Goal: Task Accomplishment & Management: Use online tool/utility

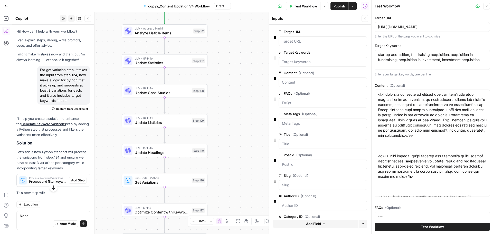
scroll to position [12308, 0]
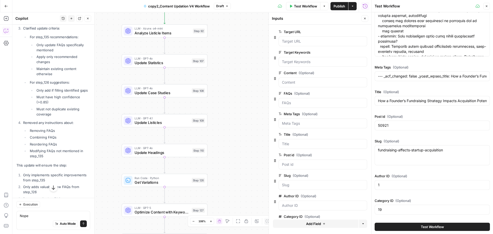
click at [7, 5] on icon "button" at bounding box center [6, 6] width 4 height 4
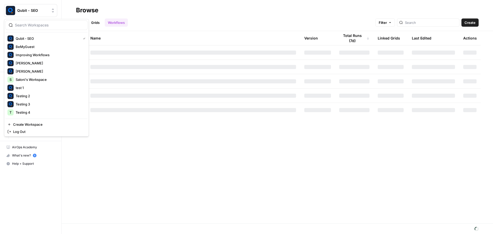
click at [22, 11] on span "Qubit - SEO" at bounding box center [32, 10] width 31 height 5
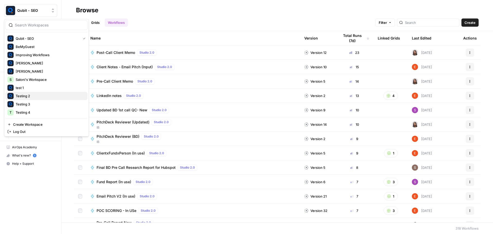
click at [34, 96] on span "Testing 2" at bounding box center [50, 96] width 68 height 5
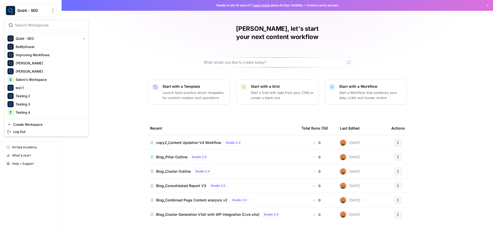
click at [27, 11] on span "Qubit - SEO" at bounding box center [32, 10] width 31 height 5
click at [38, 103] on span "Testing 3" at bounding box center [50, 104] width 68 height 5
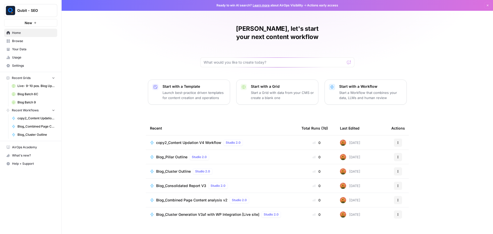
scroll to position [2, 0]
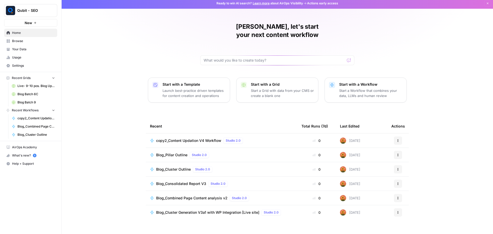
click at [42, 44] on link "Browse" at bounding box center [30, 41] width 53 height 8
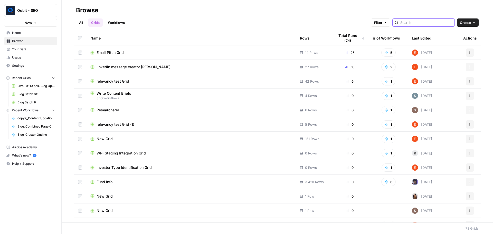
click at [424, 22] on input "search" at bounding box center [426, 22] width 52 height 5
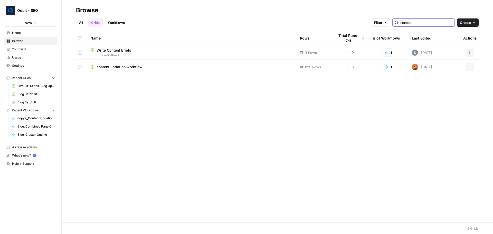
type input "content"
click at [124, 64] on td "content updation workflow" at bounding box center [191, 67] width 210 height 14
click at [127, 69] on span "content updation workflow" at bounding box center [120, 66] width 46 height 5
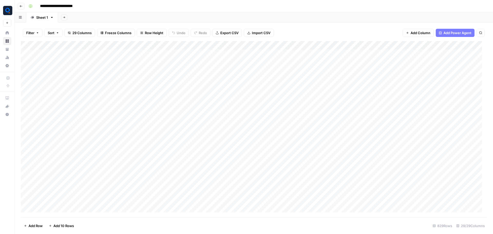
click at [145, 52] on div "Add Column" at bounding box center [254, 129] width 466 height 176
click at [145, 52] on body "**********" at bounding box center [246, 117] width 493 height 234
click at [144, 54] on textarea "**********" at bounding box center [182, 57] width 103 height 12
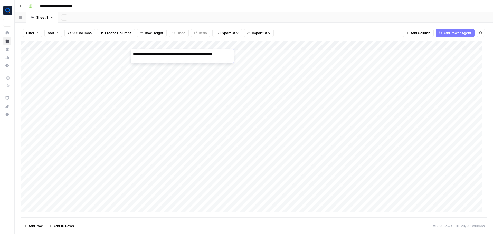
click at [144, 54] on textarea "**********" at bounding box center [182, 57] width 103 height 12
click at [158, 117] on div "Add Column" at bounding box center [254, 129] width 466 height 176
click at [159, 83] on div "Add Column" at bounding box center [254, 129] width 466 height 176
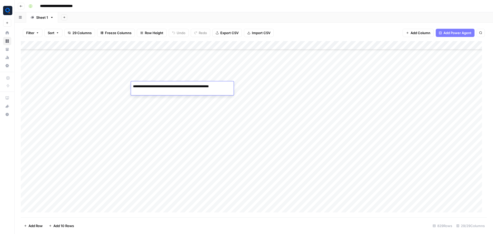
click at [159, 85] on textarea "**********" at bounding box center [182, 86] width 103 height 7
click at [118, 87] on div "Add Column" at bounding box center [254, 129] width 466 height 176
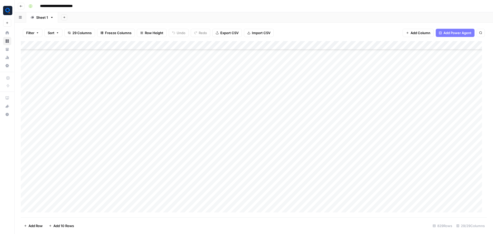
click at [191, 86] on div "Add Column" at bounding box center [254, 129] width 466 height 176
click at [218, 85] on div "Add Column" at bounding box center [254, 129] width 466 height 176
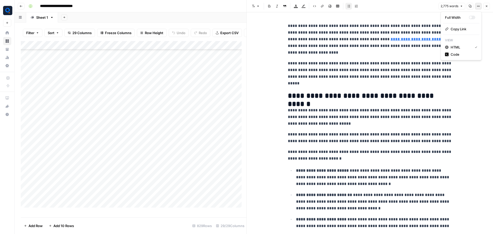
click at [477, 6] on button "Options" at bounding box center [478, 6] width 7 height 7
click at [468, 55] on span "Code" at bounding box center [463, 54] width 25 height 5
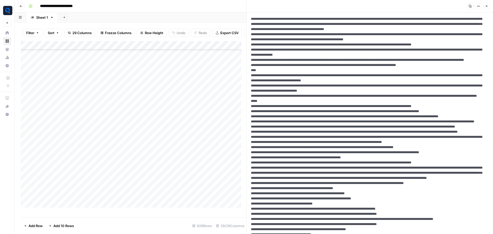
click at [487, 5] on icon "button" at bounding box center [486, 6] width 3 height 3
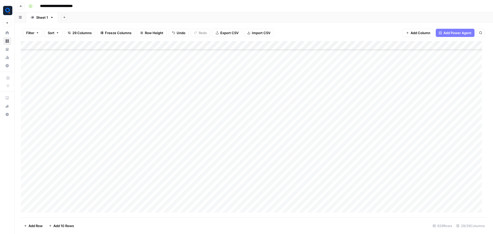
click at [386, 86] on div "Add Column" at bounding box center [254, 129] width 466 height 176
click at [298, 85] on div "Add Column" at bounding box center [254, 129] width 466 height 176
click at [262, 87] on div "Add Column" at bounding box center [254, 129] width 466 height 176
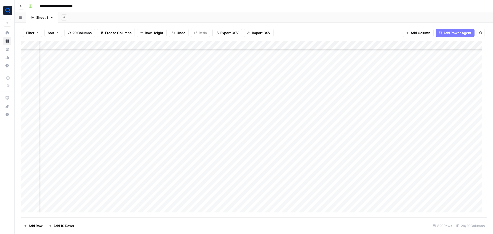
click at [335, 83] on div "Add Column" at bounding box center [254, 129] width 466 height 176
click at [223, 86] on div "Add Column" at bounding box center [254, 129] width 466 height 176
click at [358, 86] on div "Add Column" at bounding box center [254, 129] width 466 height 176
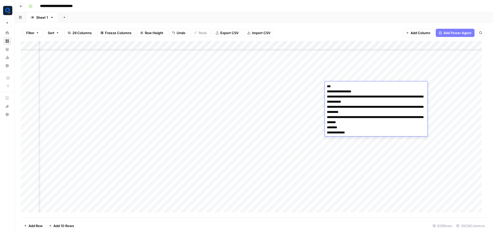
click at [358, 86] on textarea "**********" at bounding box center [376, 112] width 103 height 59
click at [355, 90] on textarea "**********" at bounding box center [376, 112] width 103 height 59
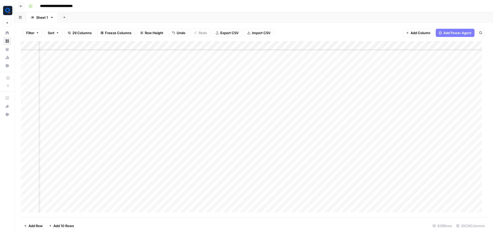
click at [262, 86] on div "Add Column" at bounding box center [254, 129] width 466 height 176
click at [321, 87] on div "Add Column" at bounding box center [254, 129] width 466 height 176
click at [85, 76] on div "Add Column" at bounding box center [254, 129] width 466 height 176
click at [172, 129] on div "Add Column" at bounding box center [254, 129] width 466 height 176
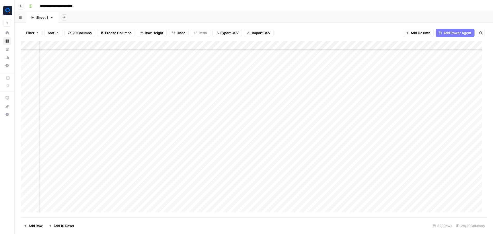
scroll to position [2247, 0]
click at [157, 132] on div "Add Column" at bounding box center [254, 129] width 466 height 176
click at [167, 129] on textarea "**********" at bounding box center [181, 130] width 101 height 7
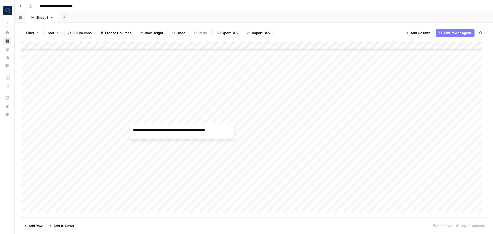
click at [167, 129] on textarea "**********" at bounding box center [181, 130] width 101 height 7
click at [398, 126] on div "Add Column" at bounding box center [254, 129] width 466 height 176
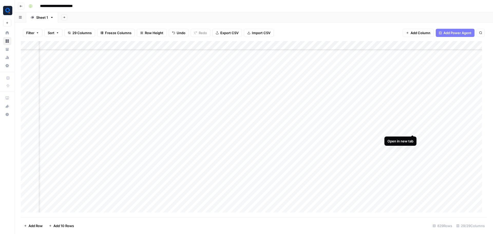
click at [414, 127] on div "Add Column" at bounding box center [254, 129] width 466 height 176
click at [297, 132] on div "Add Column" at bounding box center [254, 129] width 466 height 176
click at [442, 129] on div "Add Column" at bounding box center [254, 129] width 466 height 176
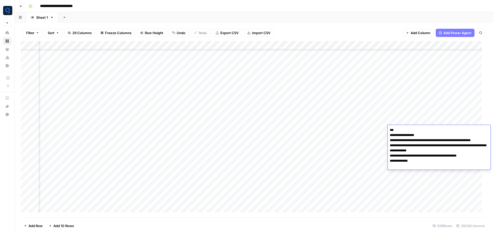
scroll to position [2247, 63]
click at [96, 131] on div "Add Column" at bounding box center [254, 129] width 466 height 176
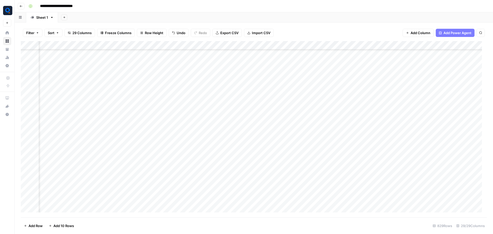
click at [96, 131] on div "Add Column" at bounding box center [254, 129] width 466 height 176
click at [175, 130] on div "Add Column" at bounding box center [254, 129] width 466 height 176
click at [155, 130] on div "Add Column" at bounding box center [254, 129] width 466 height 176
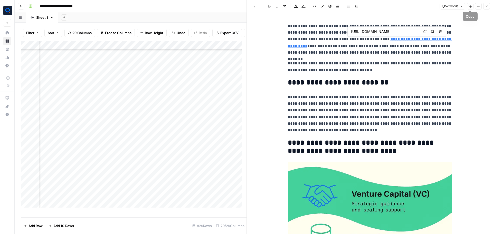
click at [479, 6] on icon "button" at bounding box center [478, 6] width 3 height 3
click at [476, 55] on div "Code" at bounding box center [461, 54] width 32 height 5
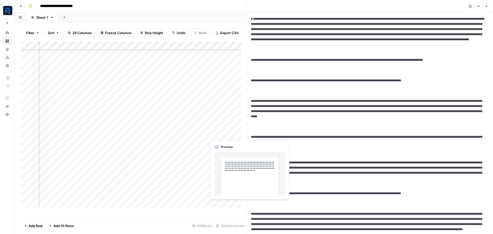
click at [219, 134] on div "Add Column" at bounding box center [134, 127] width 226 height 172
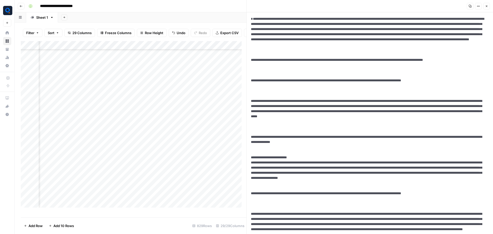
scroll to position [2247, 541]
click at [177, 135] on div "Add Column" at bounding box center [134, 127] width 226 height 172
click at [217, 135] on div "Add Column" at bounding box center [134, 127] width 226 height 172
click at [104, 135] on div "Add Column" at bounding box center [134, 127] width 226 height 172
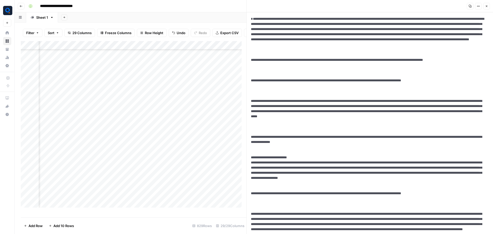
click at [104, 135] on div "Add Column" at bounding box center [134, 127] width 226 height 172
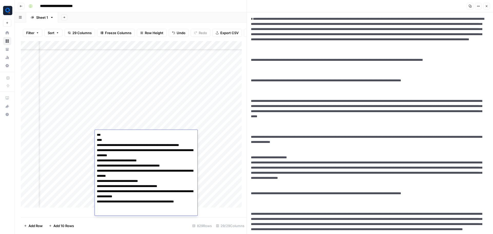
click at [104, 135] on textarea "**********" at bounding box center [146, 174] width 103 height 84
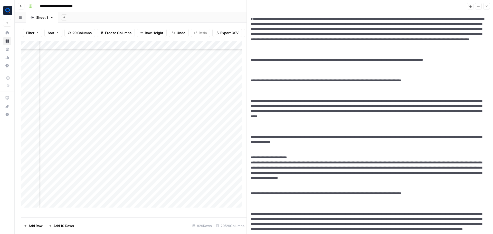
click at [114, 15] on div "Add Sheet" at bounding box center [275, 17] width 435 height 10
click at [486, 6] on icon "button" at bounding box center [486, 6] width 3 height 3
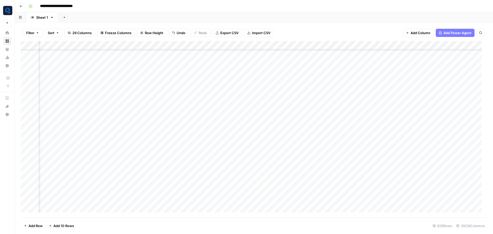
scroll to position [2204, 719]
click at [327, 46] on div "Add Column" at bounding box center [254, 129] width 466 height 176
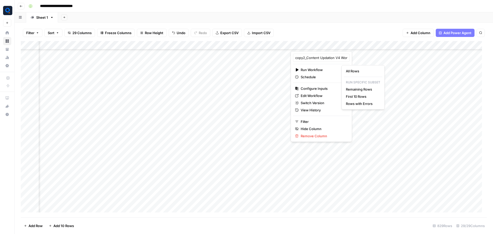
click at [312, 95] on html "**********" at bounding box center [246, 117] width 493 height 234
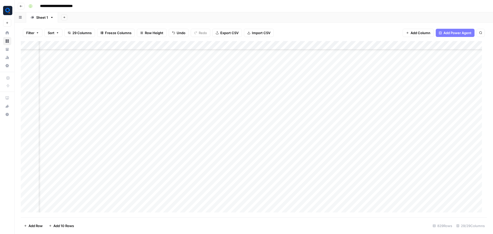
click at [326, 44] on div "Add Column" at bounding box center [254, 129] width 466 height 176
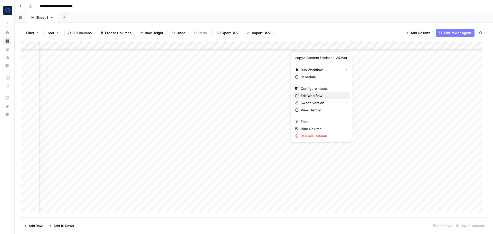
click at [303, 97] on span "Edit Workflow" at bounding box center [323, 95] width 45 height 5
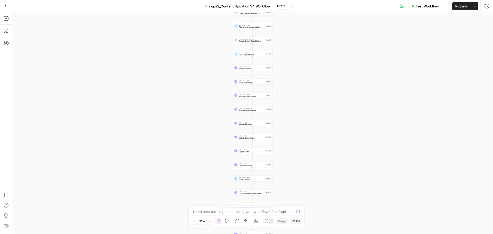
drag, startPoint x: 188, startPoint y: 96, endPoint x: 182, endPoint y: 188, distance: 92.2
click at [182, 188] on div "Workflow Set Inputs Inputs LLM · O3 AI Search Content Optimization Evaluation S…" at bounding box center [252, 123] width 481 height 222
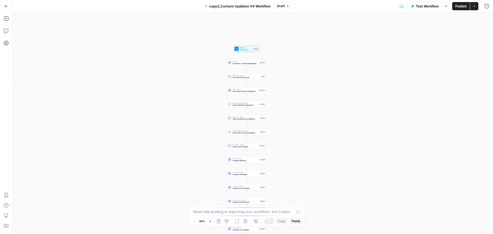
drag, startPoint x: 192, startPoint y: 63, endPoint x: 191, endPoint y: 71, distance: 8.0
click at [191, 71] on div "Workflow Set Inputs Inputs LLM · O3 AI Search Content Optimization Evaluation S…" at bounding box center [252, 123] width 481 height 222
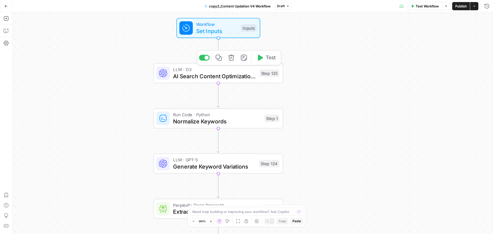
click at [215, 81] on div "LLM · O3 AI Search Content Optimization Evaluation Step 135 Copy step Delete st…" at bounding box center [218, 73] width 130 height 20
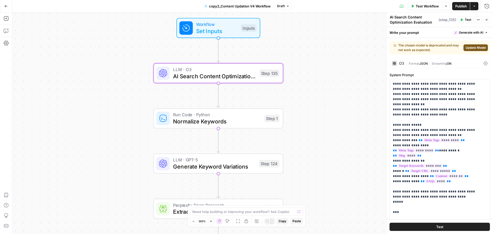
click at [401, 62] on div "O3" at bounding box center [401, 64] width 5 height 4
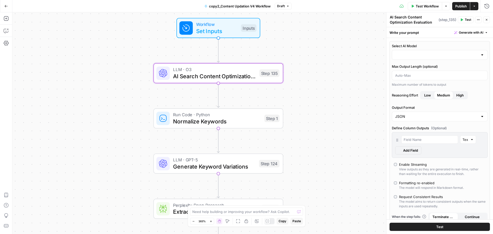
type input "o3"
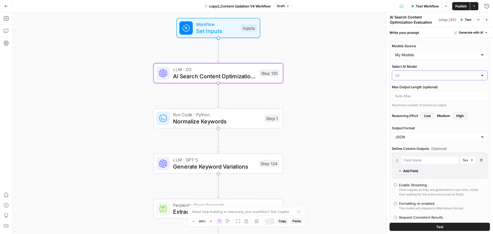
click at [413, 74] on input "Select AI Model" at bounding box center [436, 75] width 83 height 5
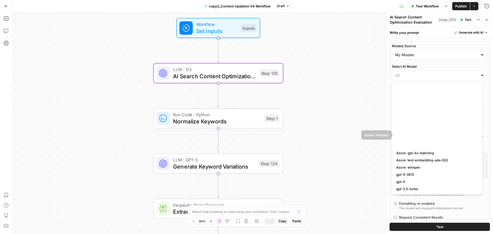
scroll to position [101, 0]
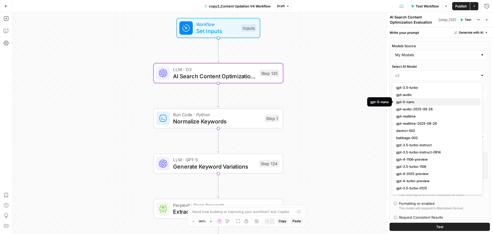
click at [416, 100] on span "gpt-5-nano" at bounding box center [436, 101] width 80 height 5
type input "gpt-5-nano"
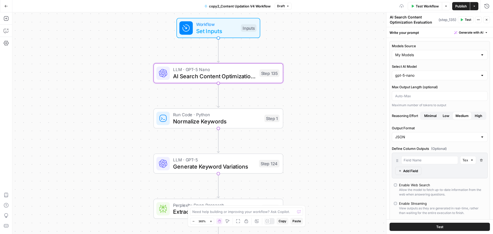
drag, startPoint x: 307, startPoint y: 101, endPoint x: 306, endPoint y: 62, distance: 39.1
click at [306, 62] on div "Workflow Set Inputs Inputs LLM · GPT-5 Nano AI Search Content Optimization Eval…" at bounding box center [252, 123] width 481 height 222
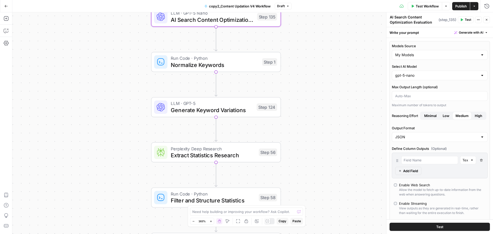
drag, startPoint x: 306, startPoint y: 62, endPoint x: 305, endPoint y: 43, distance: 19.0
click at [305, 43] on div "Workflow Set Inputs Inputs LLM · GPT-5 Nano AI Search Content Optimization Eval…" at bounding box center [252, 123] width 481 height 222
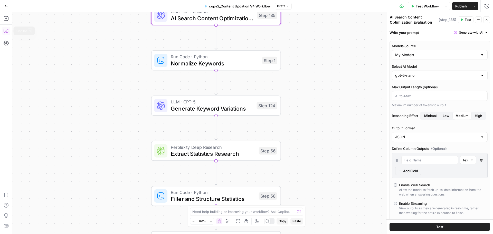
click at [3, 31] on button "Copilot" at bounding box center [6, 31] width 8 height 8
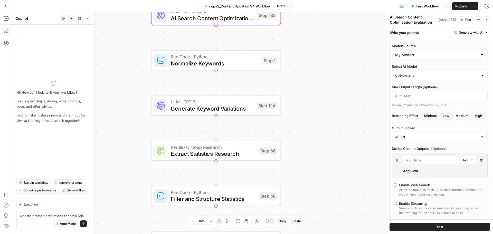
click at [29, 217] on textarea "Update prompt instructions for step 135:" at bounding box center [53, 215] width 67 height 5
type textarea "Update prompt instructions for step 135: You are the AI Search Content Optimiza…"
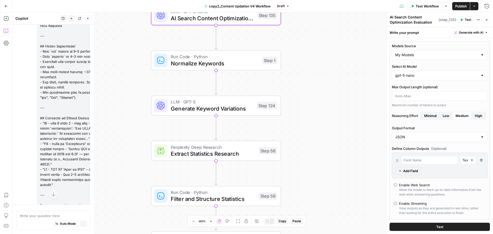
scroll to position [1084, 0]
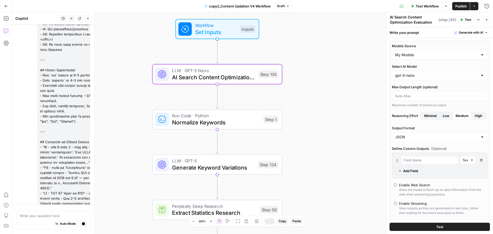
drag, startPoint x: 121, startPoint y: 90, endPoint x: 122, endPoint y: 149, distance: 59.1
click at [122, 149] on div "Workflow Set Inputs Inputs LLM · GPT-5 Nano AI Search Content Optimization Eval…" at bounding box center [252, 123] width 481 height 222
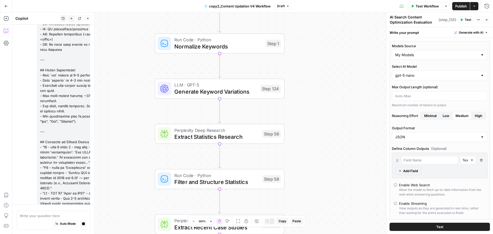
drag, startPoint x: 122, startPoint y: 149, endPoint x: 125, endPoint y: 73, distance: 76.1
click at [125, 73] on div "Workflow Set Inputs Inputs LLM · GPT-5 Nano AI Search Content Optimization Eval…" at bounding box center [252, 123] width 481 height 222
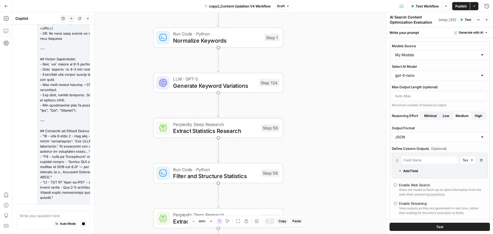
drag, startPoint x: 123, startPoint y: 113, endPoint x: 122, endPoint y: 107, distance: 6.3
click at [122, 107] on div "Workflow Set Inputs Inputs LLM · GPT-5 Nano AI Search Content Optimization Eval…" at bounding box center [252, 123] width 481 height 222
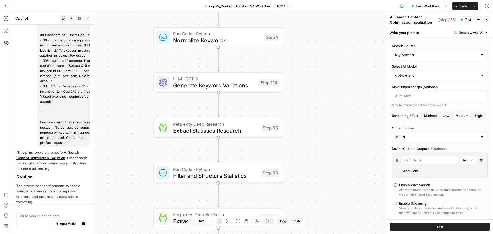
scroll to position [1206, 0]
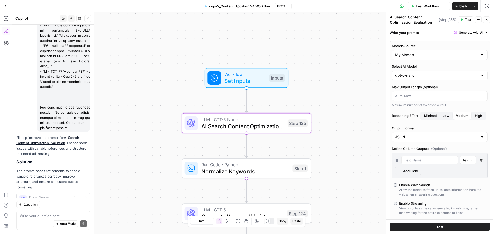
click at [76, 197] on span "Apply" at bounding box center [80, 199] width 8 height 5
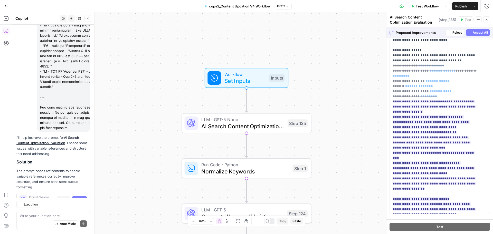
scroll to position [0, 0]
click at [464, 6] on span "Publish" at bounding box center [461, 6] width 12 height 5
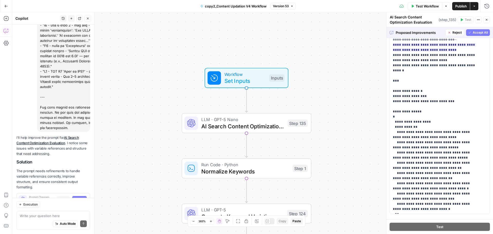
scroll to position [277, 0]
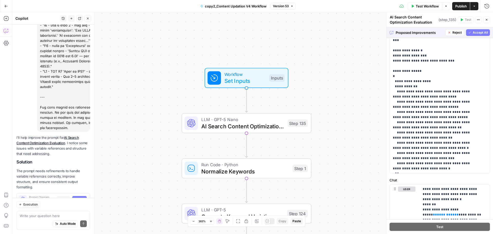
click at [475, 31] on span "Accept All" at bounding box center [480, 32] width 15 height 5
type input "gpt-5"
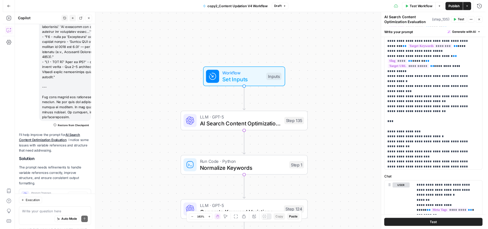
scroll to position [340, 0]
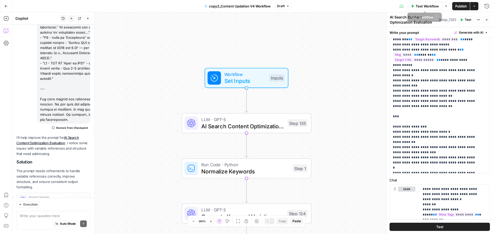
click at [430, 8] on span "Test Workflow" at bounding box center [427, 6] width 23 height 5
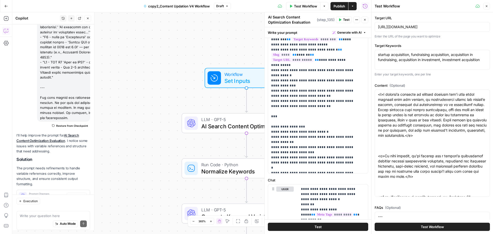
scroll to position [1214, 0]
click at [440, 29] on input "https://qubit.capital/blog/fundraising-affects-startup-acquisition" at bounding box center [432, 26] width 109 height 5
paste input "defi-funding-models"
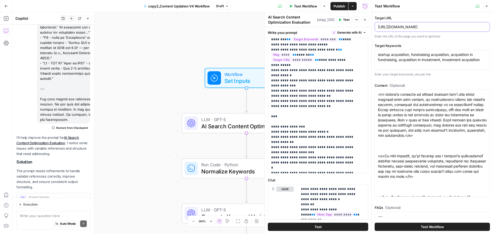
type input "https://qubit.capital/blog/defi-funding-models"
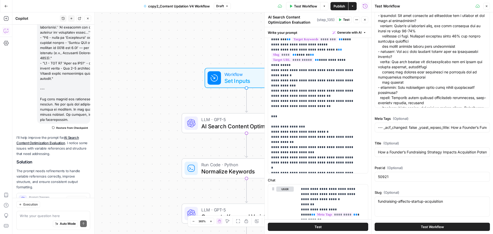
scroll to position [213, 0]
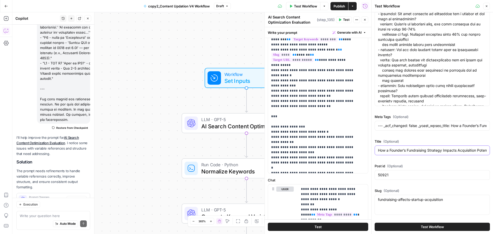
click at [415, 151] on input "How a Founder’s Fundraising Strategy Impacts Acquisition Potential" at bounding box center [432, 150] width 109 height 5
paste input "DeFi funding models, token sales vs DAOs in DeFi fundraising, yield farming NFT…"
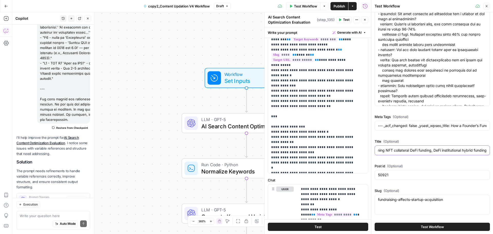
type input "DeFi funding models, token sales vs DAOs in DeFi fundraising, yield farming NFT…"
click at [400, 149] on input "DeFi funding models, token sales vs DAOs in DeFi fundraising, yield farming NFT…" at bounding box center [432, 150] width 109 height 5
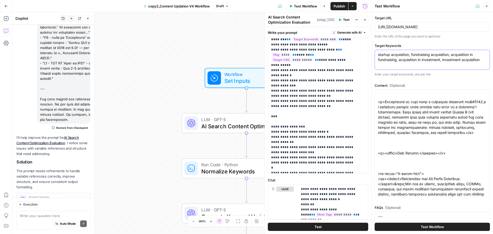
click at [398, 54] on textarea "startup acquisition, fundraising acquisition, acquisition in fundraising, acqui…" at bounding box center [432, 57] width 109 height 10
paste textarea "DeFi funding models, token sales vs DAOs in DeFi fundraising, yield farming NFT…"
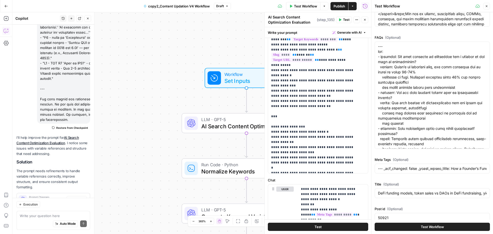
scroll to position [172, 0]
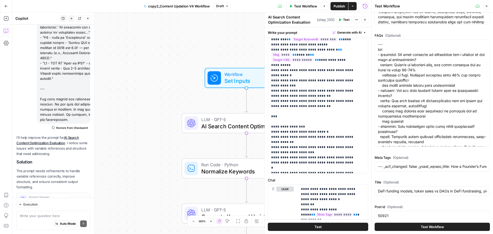
type textarea "DeFi funding models, token sales vs DAOs in DeFi fundraising, yield farming NFT…"
click at [356, 129] on div "**********" at bounding box center [315, 68] width 95 height 209
click at [424, 189] on input "DeFi funding models, token sales vs DAOs in DeFi fundraising, yield farming NFT…" at bounding box center [432, 191] width 109 height 5
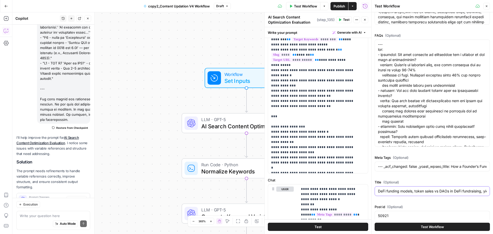
paste input "Term Sheet vs LOI: Key Differences When Negotiating F"
type input "Term Sheet vs LOI: Key Differences When Negotiating Funding"
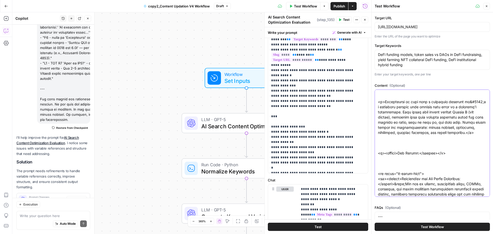
paste textarea "Decentralized Finance (DeFi) is transforming how blockchain startups access cap…"
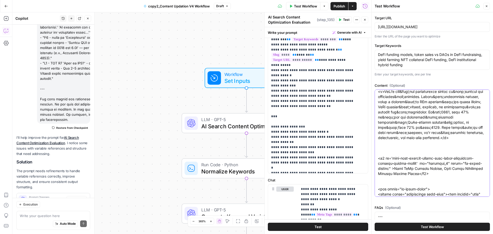
type textarea "<p>Decentralized Finance (DeFi) is transforming how blockchain startups access …"
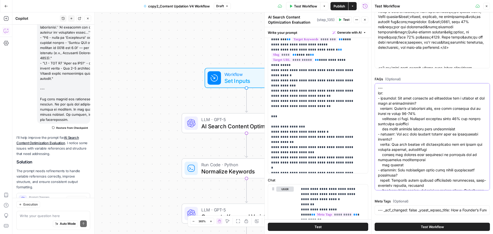
scroll to position [0, 0]
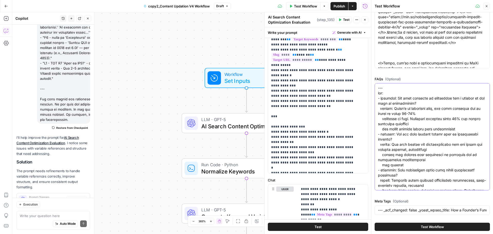
click at [401, 123] on textarea "FAQs (Optional)" at bounding box center [432, 165] width 109 height 159
paste textarea "What is the most popular DeFi funding model in 2025? answer: Token sales and DA…"
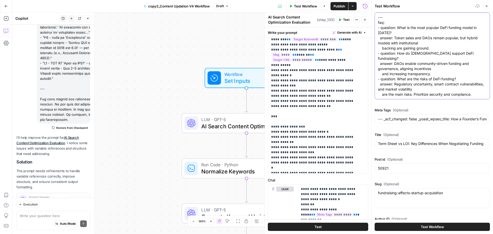
scroll to position [204, 0]
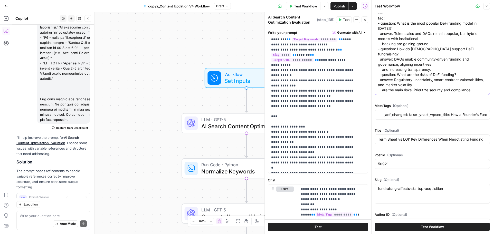
type textarea "--- faq: - question: What is the most popular DeFi funding model in 2025? answe…"
click at [406, 112] on input "--- _acf_changed: false _yoast_wpseo_title: How a Founder’s Fundraising Strateg…" at bounding box center [432, 114] width 109 height 5
paste input "DeFi Funding Models for Blockchain Founders _yoast_wpseo_metadesc: Explore esse…"
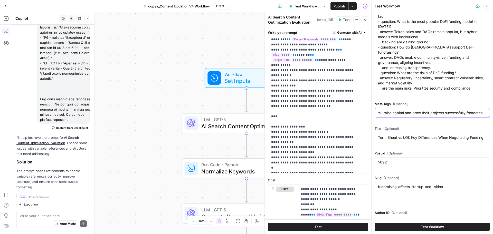
scroll to position [206, 0]
type input "--- _acf_changed: false _yoast_wpseo_title: DeFi Funding Models for Blockchain …"
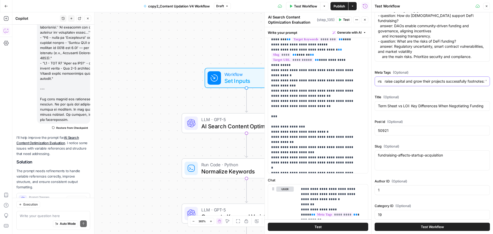
type input "Azure: gpt-4o"
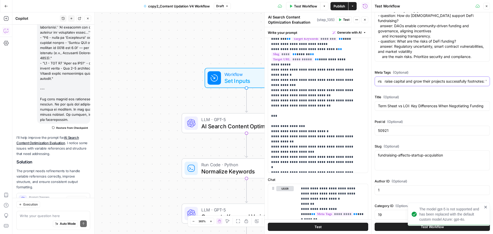
scroll to position [303, 0]
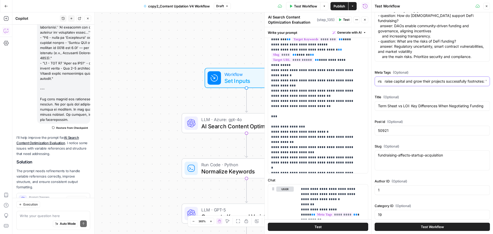
type input "--- _acf_changed: false _yoast_wpseo_title: DeFi Funding Models for Blockchain …"
click at [419, 128] on input "50921" at bounding box center [432, 130] width 109 height 5
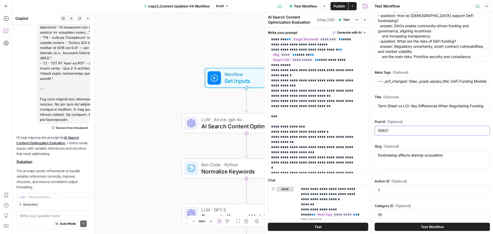
paste input "8536"
type input "8536"
click at [410, 160] on div "fundraising-affects-startup-acquisition fundraising-affects-startup-acquisition" at bounding box center [432, 161] width 115 height 20
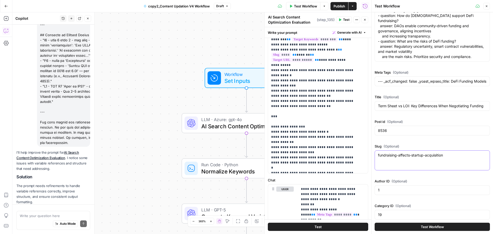
scroll to position [1214, 0]
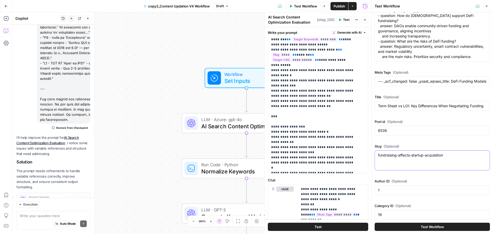
click at [417, 153] on textarea "fundraising-affects-startup-acquisition" at bounding box center [432, 155] width 109 height 5
paste textarea "defi-funding-models"
type textarea "defi-funding-models"
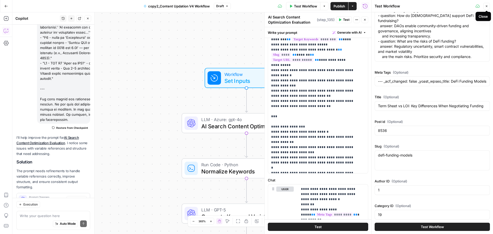
click at [487, 7] on icon "button" at bounding box center [487, 6] width 2 height 2
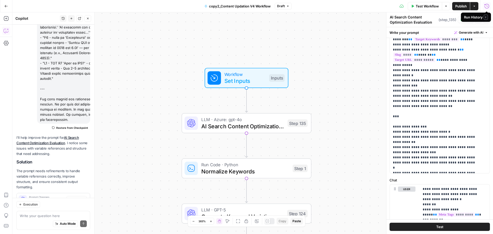
drag, startPoint x: 311, startPoint y: 97, endPoint x: 311, endPoint y: 48, distance: 49.3
click at [311, 48] on div "Workflow Set Inputs Inputs LLM · Azure: gpt-4o AI Search Content Optimization E…" at bounding box center [252, 123] width 481 height 222
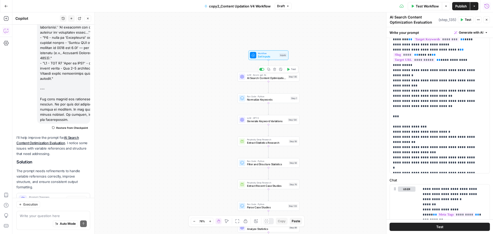
click at [291, 71] on span "Test" at bounding box center [293, 70] width 5 height 4
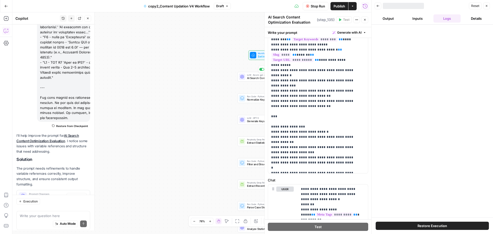
scroll to position [1214, 0]
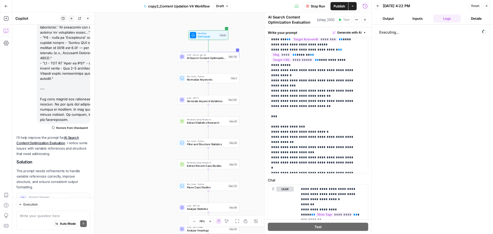
drag, startPoint x: 213, startPoint y: 61, endPoint x: 138, endPoint y: 30, distance: 80.3
click at [138, 30] on div "Workflow Set Inputs Inputs LLM · Azure: gpt-4o AI Search Content Optimization E…" at bounding box center [191, 123] width 359 height 222
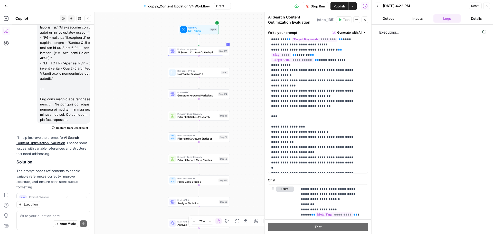
drag, startPoint x: 234, startPoint y: 40, endPoint x: 252, endPoint y: 51, distance: 21.2
click at [252, 51] on div "Workflow Set Inputs Inputs LLM · Azure: gpt-4o AI Search Content Optimization E…" at bounding box center [191, 123] width 359 height 222
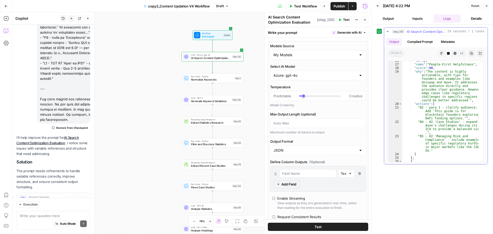
scroll to position [0, 0]
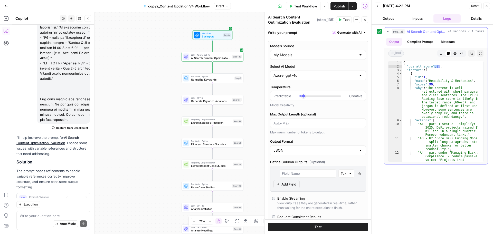
drag, startPoint x: 439, startPoint y: 66, endPoint x: 433, endPoint y: 66, distance: 5.9
click at [433, 66] on div "{ "overall_score" : 85 , "factors" : [ { "id" : 1 , "name" : "Readability & Mec…" at bounding box center [440, 126] width 76 height 130
click at [440, 82] on div "{ "overall_score" : 85 , "factors" : [ { "id" : 1 , "name" : "Readability & Mec…" at bounding box center [440, 126] width 76 height 130
drag, startPoint x: 433, startPoint y: 85, endPoint x: 428, endPoint y: 85, distance: 4.1
click at [428, 85] on div "{ "overall_score" : 85 , "factors" : [ { "id" : 1 , "name" : "Readability & Mec…" at bounding box center [440, 126] width 76 height 130
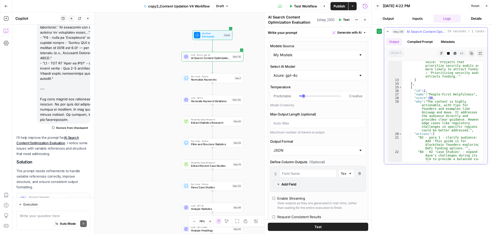
scroll to position [99, 0]
drag, startPoint x: 434, startPoint y: 100, endPoint x: 429, endPoint y: 99, distance: 4.6
click at [429, 99] on div ""A4 - para under 'Managing Risk and Compliance' - reduce passive voice: 'Projec…" at bounding box center [440, 124] width 76 height 144
type textarea "**********"
click at [431, 118] on div ""A4 - para under 'Managing Risk and Compliance' - reduce passive voice: 'Projec…" at bounding box center [440, 124] width 76 height 144
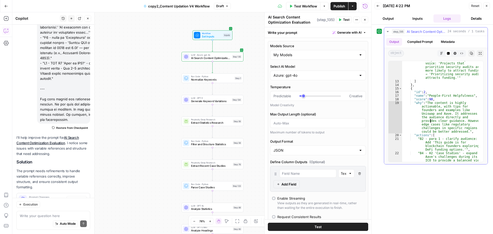
scroll to position [0, 0]
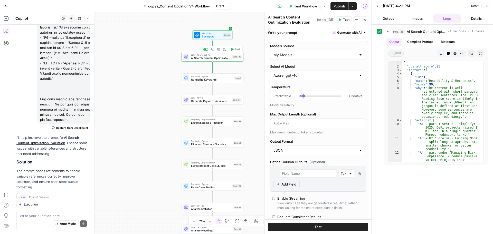
click at [216, 57] on span "AI Search Content Optimization Evaluation" at bounding box center [211, 58] width 40 height 4
click at [295, 58] on div "My Models" at bounding box center [318, 55] width 96 height 10
type input "My Models"
click at [297, 87] on label "Temperature" at bounding box center [318, 87] width 96 height 5
click at [274, 96] on input "Temperature" at bounding box center [273, 96] width 0 height 0
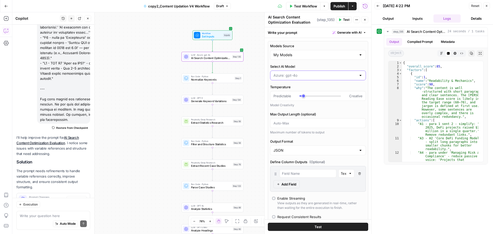
click at [313, 76] on input "Select AI Model" at bounding box center [315, 75] width 83 height 5
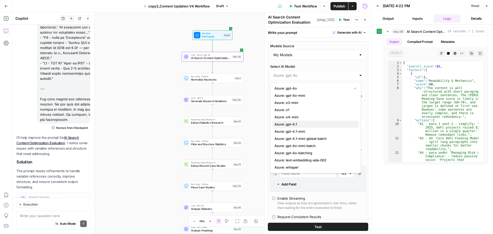
click at [309, 123] on span "Azure: gpt-4.1" at bounding box center [315, 124] width 80 height 5
type input "Azure: gpt-4.1"
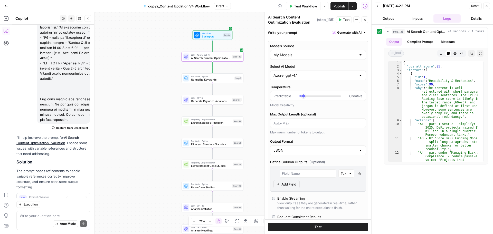
click at [297, 72] on div "Azure: gpt-4.1" at bounding box center [318, 76] width 96 height 10
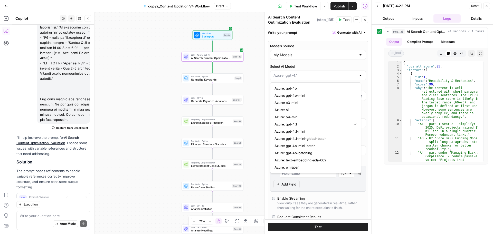
type input "Azure: gpt-4.1"
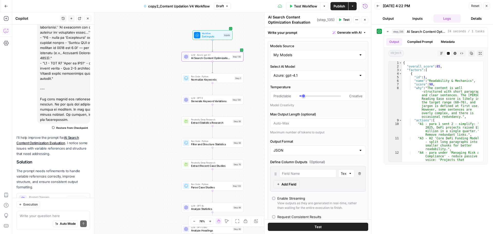
click at [257, 78] on div "Workflow Set Inputs Inputs LLM · Azure: gpt-4.1 AI Search Content Optimization …" at bounding box center [191, 123] width 359 height 222
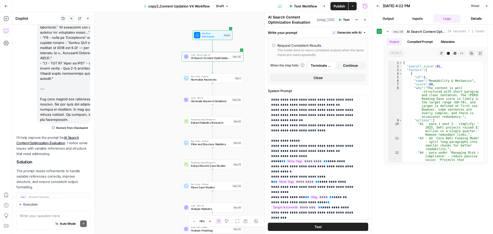
scroll to position [173, 0]
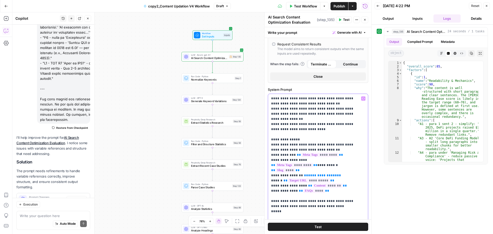
scroll to position [28, 0]
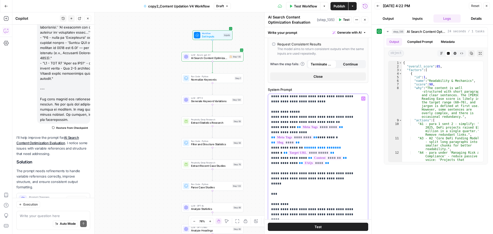
click at [312, 146] on span "**********" at bounding box center [322, 147] width 29 height 3
click at [313, 146] on span "**********" at bounding box center [322, 147] width 29 height 3
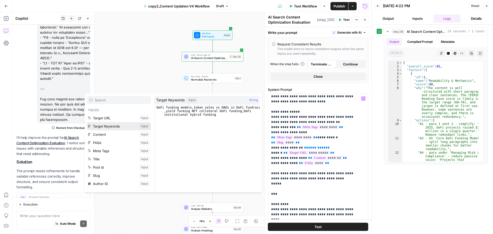
click at [116, 126] on button "Select variable Target Keywords" at bounding box center [119, 126] width 64 height 8
click at [130, 130] on button "Select variable Target Keywords" at bounding box center [119, 126] width 64 height 8
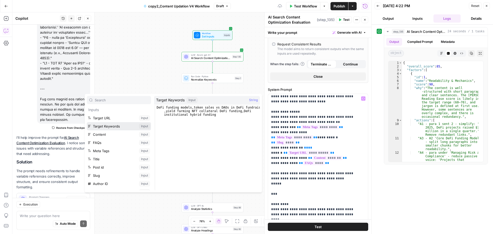
click at [103, 126] on button "Select variable Target Keywords" at bounding box center [119, 126] width 64 height 8
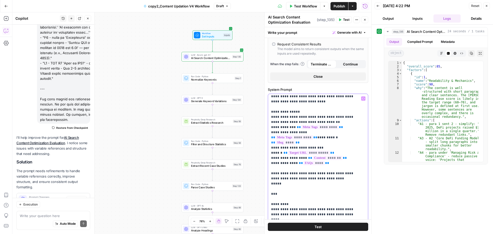
drag, startPoint x: 301, startPoint y: 144, endPoint x: 321, endPoint y: 143, distance: 20.1
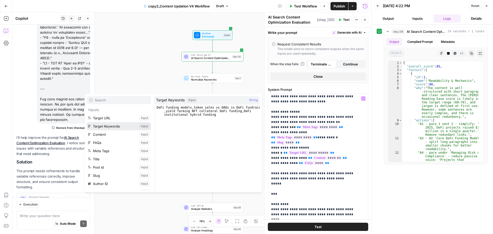
click at [123, 129] on button "Select variable Target Keywords" at bounding box center [119, 126] width 64 height 8
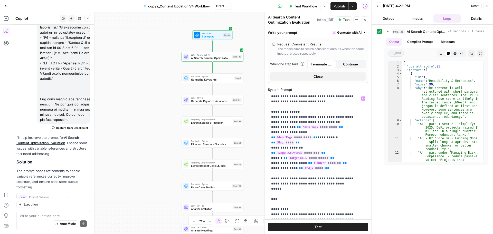
click at [342, 17] on button "Test" at bounding box center [344, 19] width 16 height 7
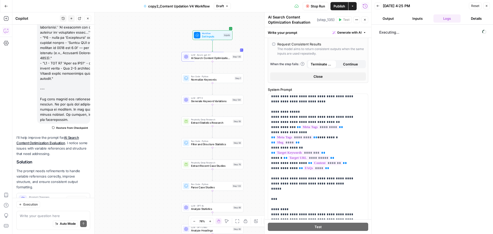
scroll to position [0, 0]
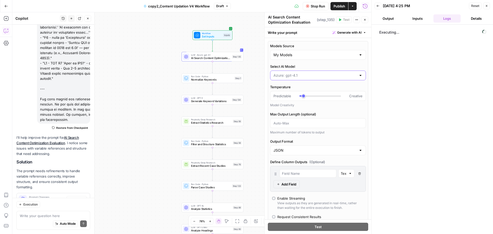
click at [302, 76] on input "Select AI Model" at bounding box center [315, 75] width 83 height 5
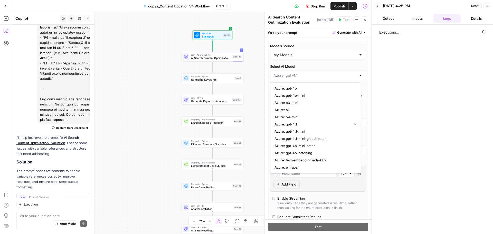
type input "Azure: gpt-4.1"
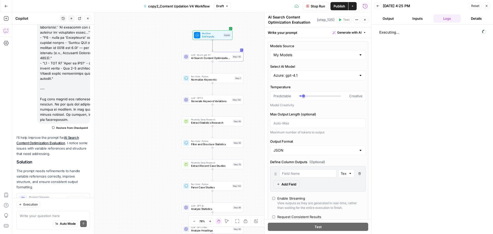
click at [311, 7] on span "Stop Run" at bounding box center [318, 6] width 14 height 5
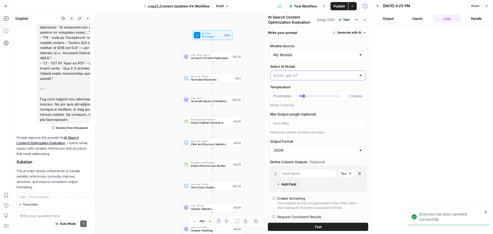
click at [303, 73] on input "Select AI Model" at bounding box center [315, 75] width 83 height 5
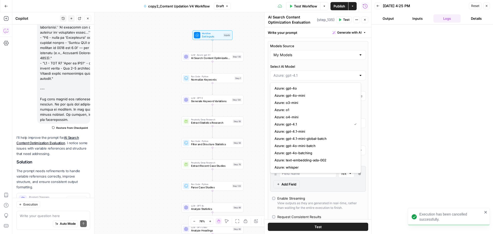
click at [303, 79] on div at bounding box center [318, 76] width 96 height 10
type input "Azure: gpt-4.1"
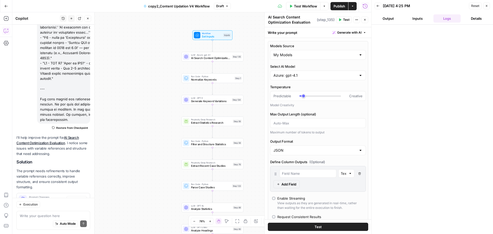
click at [245, 30] on div "Workflow Set Inputs Inputs LLM · Azure: gpt-4.1 AI Search Content Optimization …" at bounding box center [191, 123] width 359 height 222
click at [303, 76] on input "Select AI Model" at bounding box center [315, 75] width 83 height 5
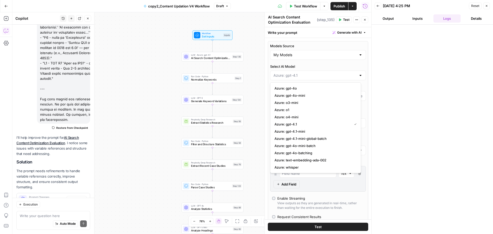
type input "Azure: gpt-4.1"
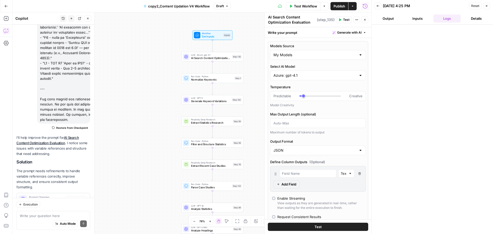
click at [343, 21] on button "Test" at bounding box center [344, 19] width 16 height 7
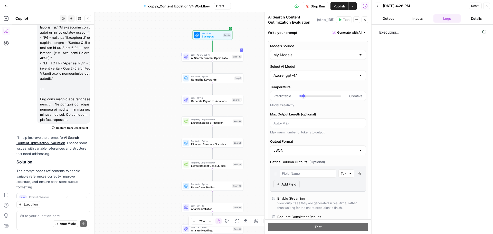
click at [484, 16] on button "Details" at bounding box center [476, 18] width 27 height 8
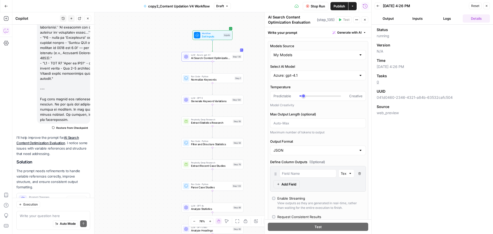
click at [448, 15] on button "Logs" at bounding box center [447, 18] width 27 height 8
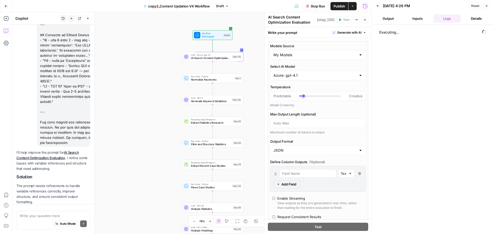
scroll to position [1214, 0]
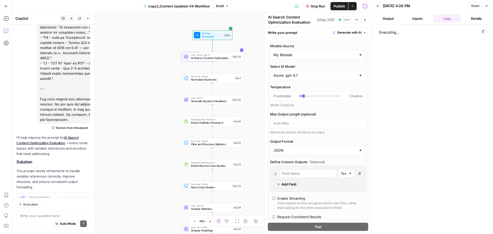
click at [311, 6] on span "Stop Run" at bounding box center [318, 6] width 14 height 5
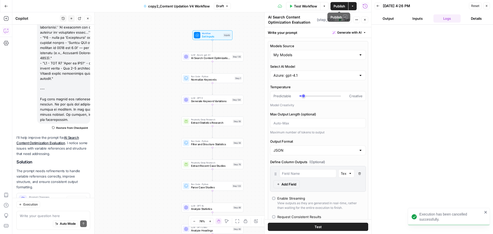
click at [341, 5] on span "Publish" at bounding box center [340, 6] width 12 height 5
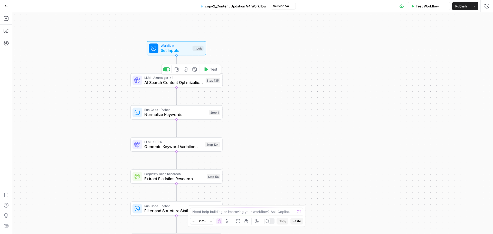
click at [212, 70] on span "Test" at bounding box center [213, 69] width 7 height 5
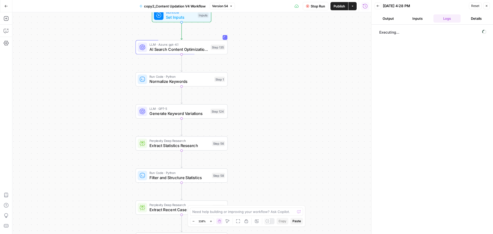
drag, startPoint x: 243, startPoint y: 94, endPoint x: 248, endPoint y: 60, distance: 33.8
click at [248, 60] on div "Workflow Set Inputs Inputs LLM · Azure: gpt-4.1 AI Search Content Optimization …" at bounding box center [191, 123] width 359 height 222
click at [194, 5] on span "copy2_Content Updation V4 Workflow" at bounding box center [175, 6] width 62 height 5
drag, startPoint x: 29, startPoint y: 40, endPoint x: 15, endPoint y: 39, distance: 14.2
click at [15, 39] on form "Name copy2_Content Updation V4 Workflow Color Blue Description (Optional) Readm…" at bounding box center [53, 81] width 82 height 113
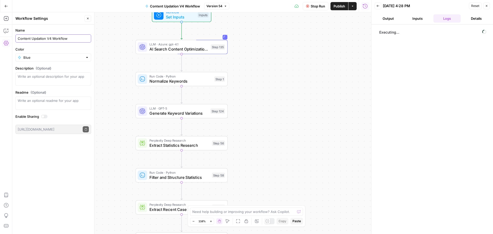
click at [51, 41] on input "Content Updation V4 Workflow" at bounding box center [53, 38] width 71 height 5
type input "Content Updation V7 Workflow"
click at [338, 5] on span "Publish" at bounding box center [340, 6] width 12 height 5
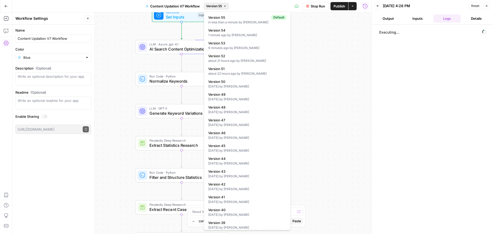
click at [226, 8] on button "Version 55" at bounding box center [216, 6] width 25 height 7
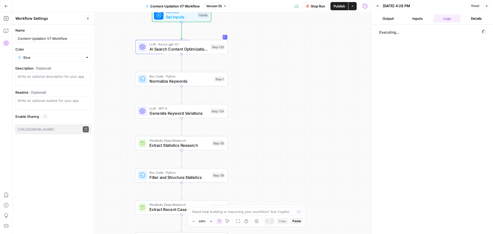
click at [314, 6] on span "Stop Run" at bounding box center [318, 6] width 14 height 5
click at [219, 5] on span "Version 55" at bounding box center [214, 6] width 16 height 5
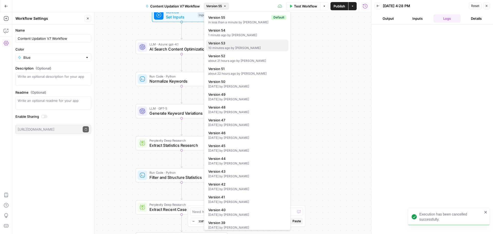
click at [228, 47] on div "10 minutes ago by [PERSON_NAME]" at bounding box center [247, 48] width 78 height 5
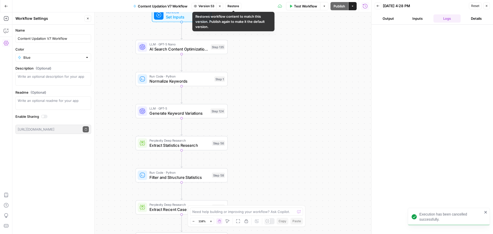
click at [231, 8] on button "Restore" at bounding box center [233, 6] width 16 height 7
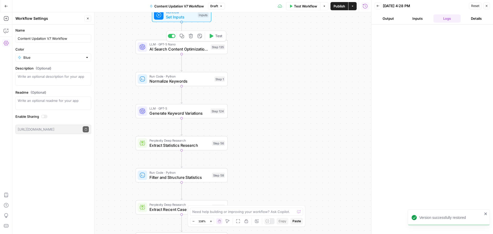
click at [214, 35] on button "Test" at bounding box center [215, 36] width 18 height 8
click at [200, 47] on span "AI Search Content Optimization Evaluation" at bounding box center [179, 49] width 59 height 6
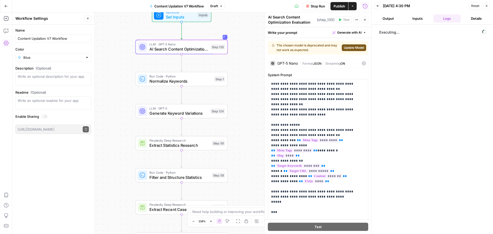
click at [0, 0] on form "**********" at bounding box center [0, 0] width 0 height 0
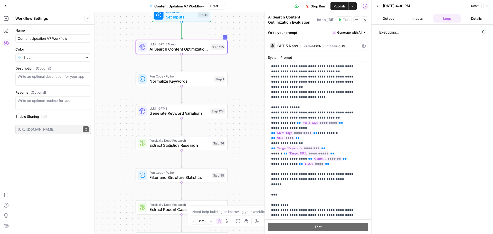
click at [286, 48] on div "GPT-5 Nano" at bounding box center [284, 45] width 28 height 5
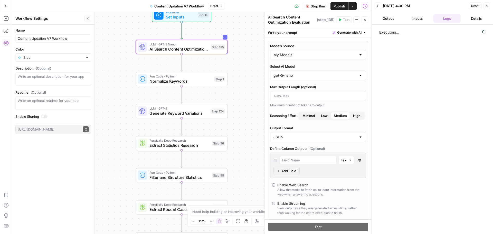
click at [314, 5] on span "Stop Run" at bounding box center [318, 6] width 14 height 5
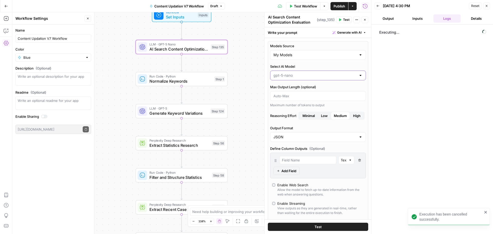
click at [349, 75] on input "Select AI Model" at bounding box center [315, 75] width 83 height 5
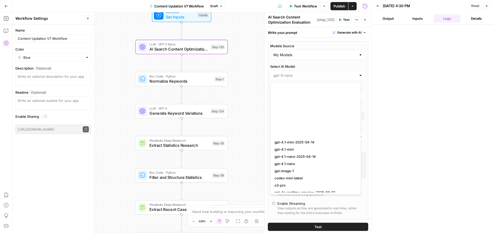
scroll to position [547, 0]
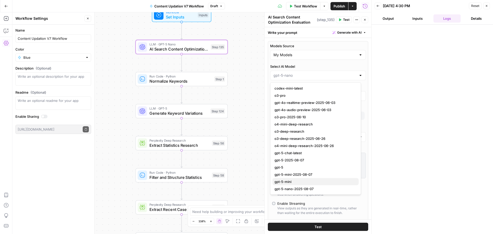
click at [307, 182] on span "gpt-5-mini" at bounding box center [315, 181] width 80 height 5
type input "gpt-5-mini"
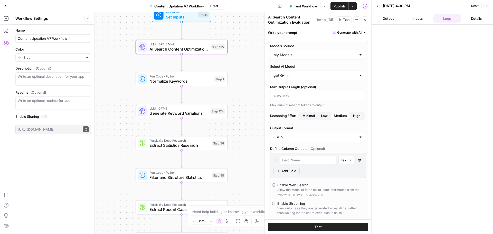
click at [342, 17] on button "Test" at bounding box center [344, 19] width 16 height 7
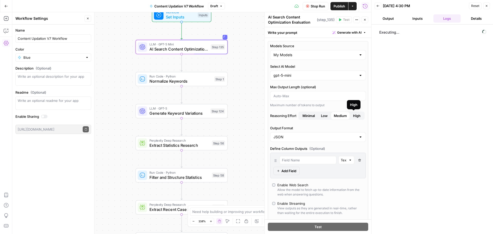
click at [355, 117] on span "High" at bounding box center [356, 115] width 7 height 5
click at [308, 5] on icon "button" at bounding box center [307, 6] width 3 height 3
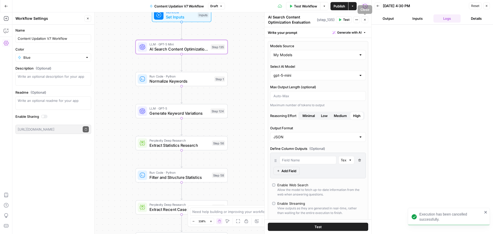
click at [364, 20] on icon "button" at bounding box center [364, 19] width 3 height 3
